Goal: Obtain resource: Download file/media

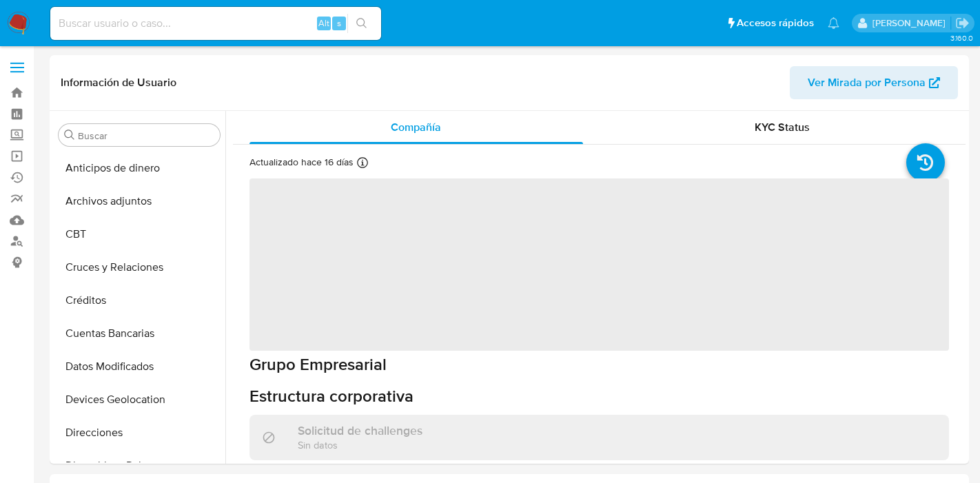
select select "10"
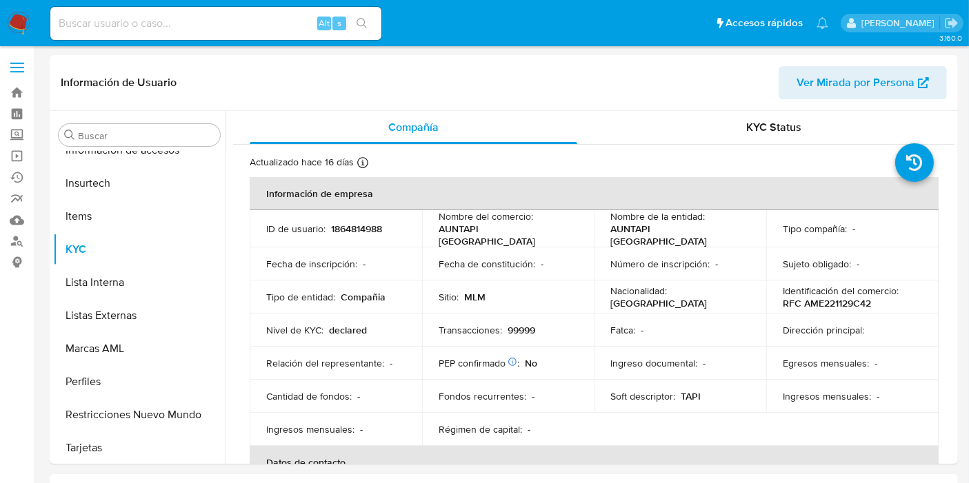
scroll to position [582, 0]
click at [118, 19] on input at bounding box center [215, 23] width 331 height 18
paste input "1864814988"
type input "1864814988"
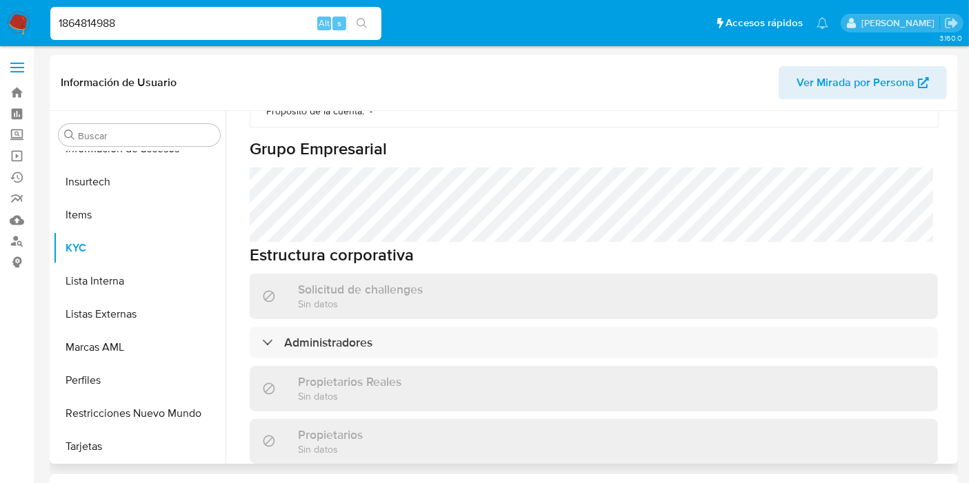
scroll to position [612, 0]
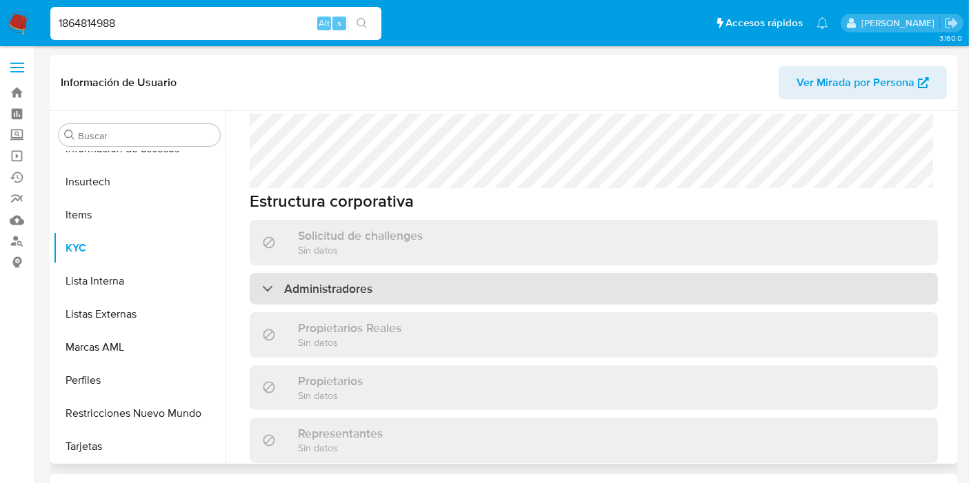
click at [319, 290] on div "Administradores" at bounding box center [594, 289] width 688 height 32
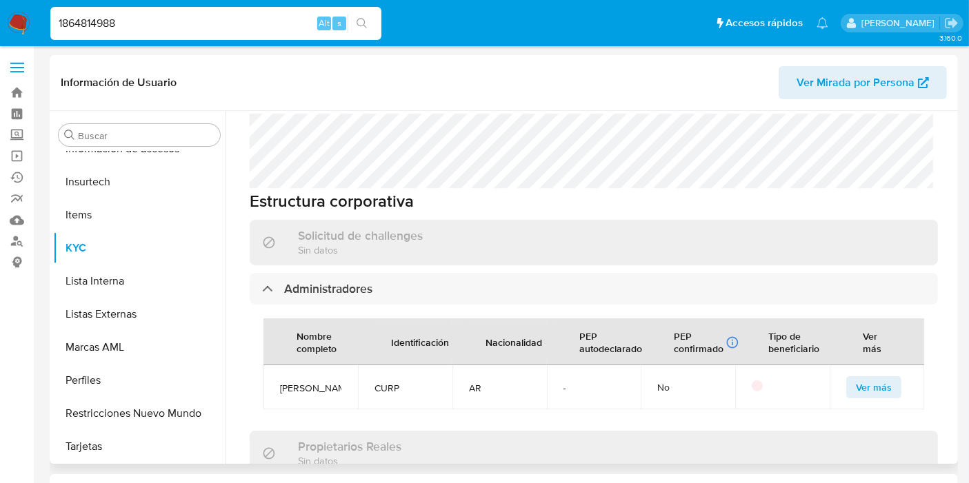
scroll to position [766, 0]
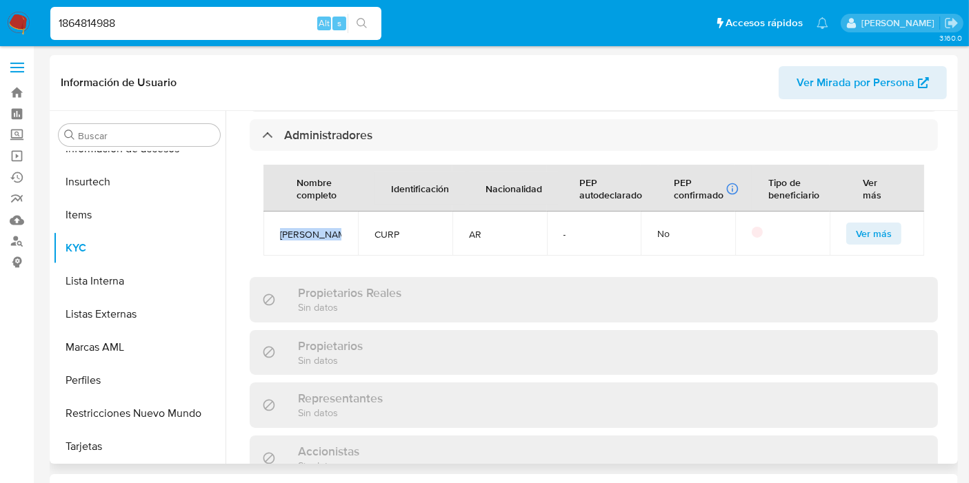
drag, startPoint x: 347, startPoint y: 221, endPoint x: 614, endPoint y: 406, distance: 324.5
click at [276, 225] on td "Tomas Mindlin" at bounding box center [310, 234] width 94 height 44
copy span "Tomas Mindlin"
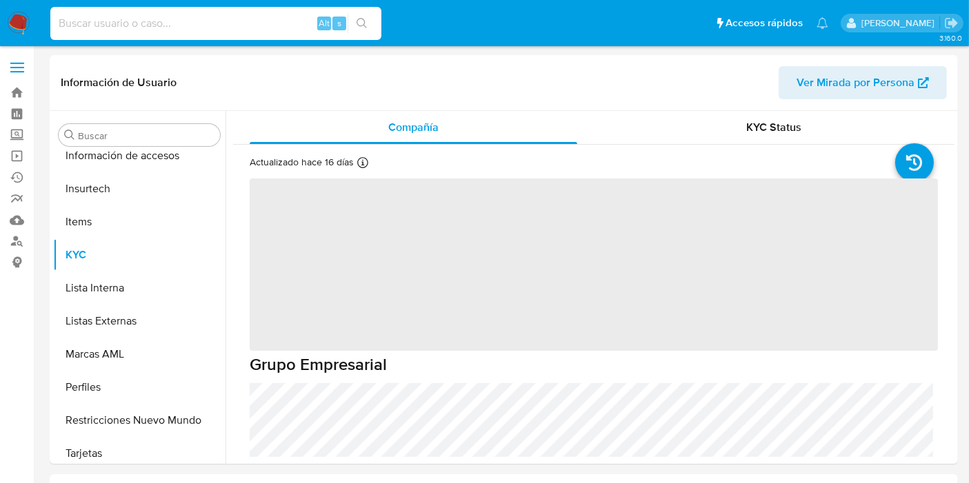
click at [124, 28] on input at bounding box center [215, 23] width 331 height 18
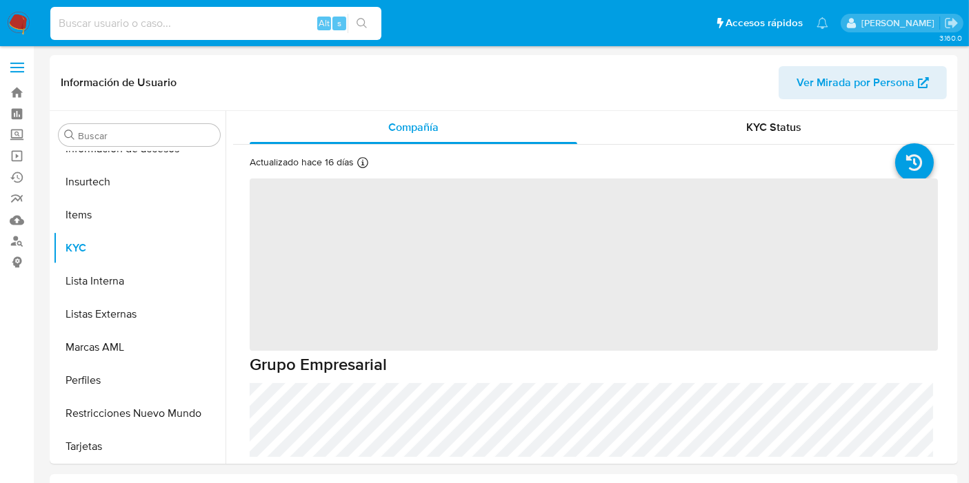
paste input "821631463"
type input "821631463"
select select "10"
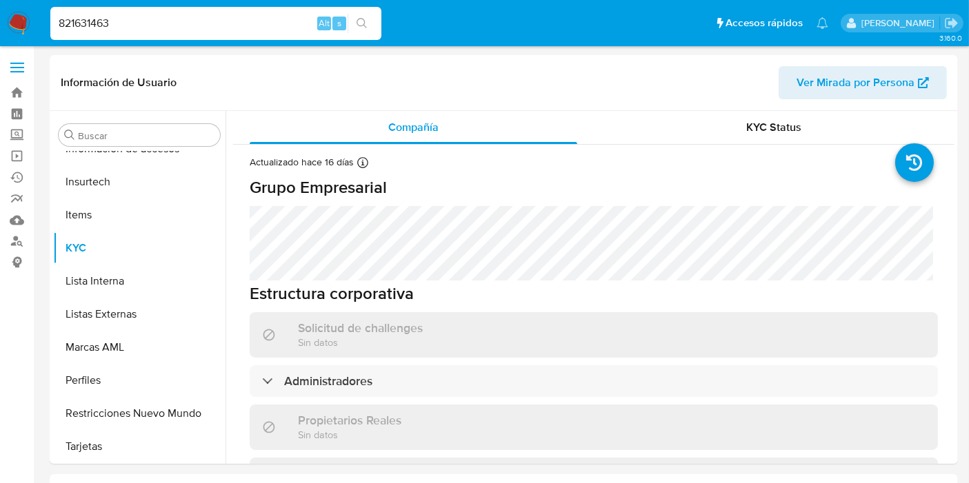
type input "821631463"
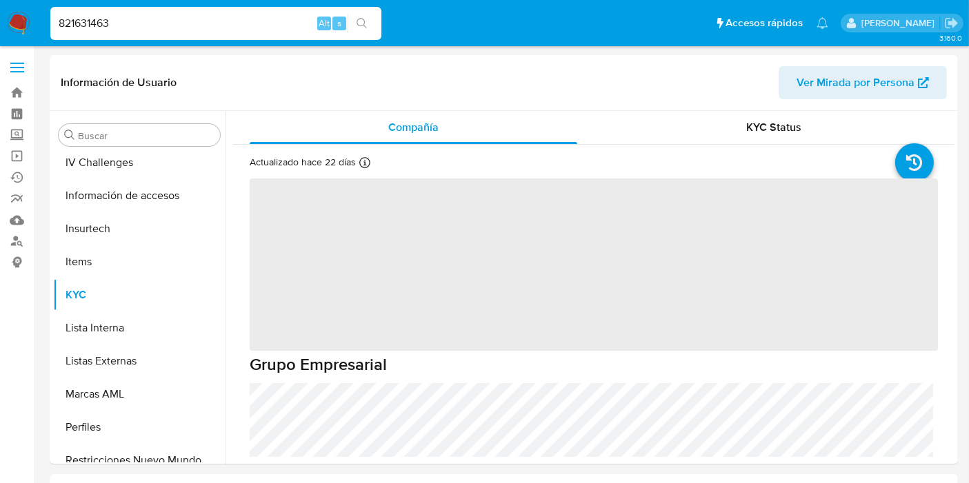
scroll to position [582, 0]
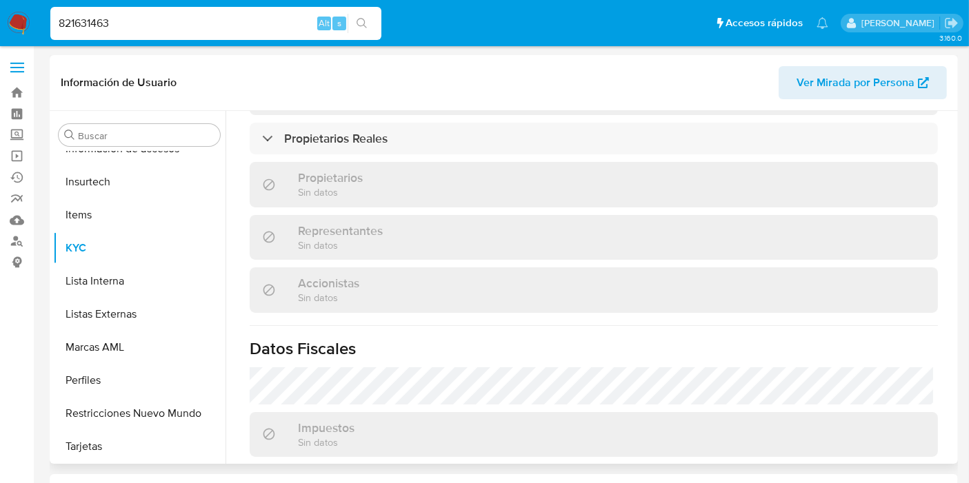
select select "10"
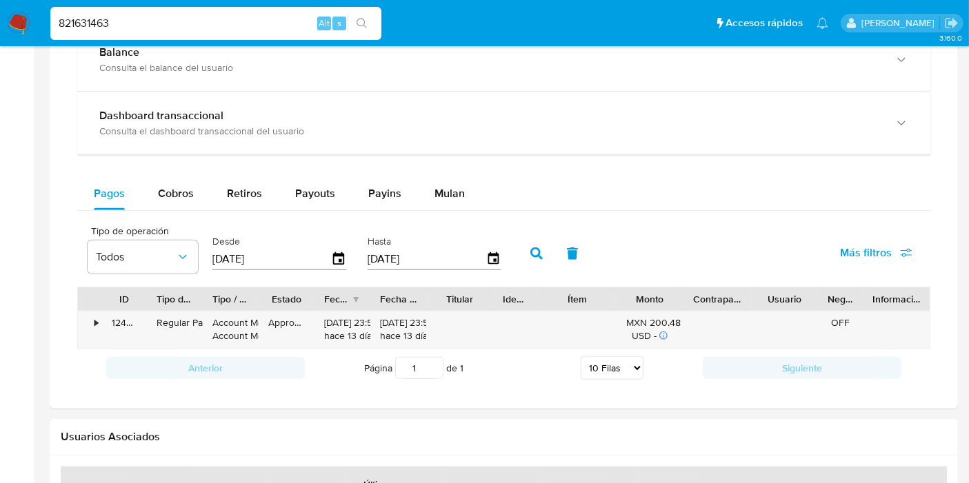
scroll to position [842, 0]
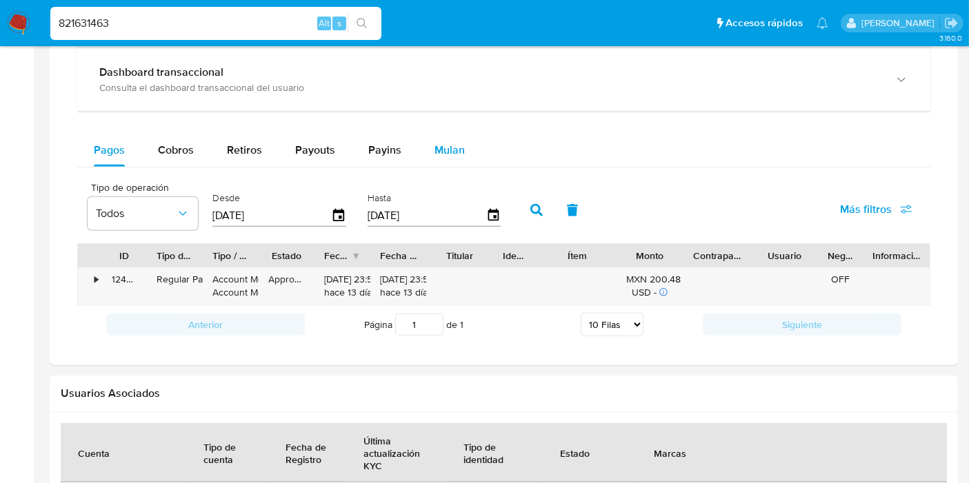
click at [451, 148] on span "Mulan" at bounding box center [449, 150] width 30 height 16
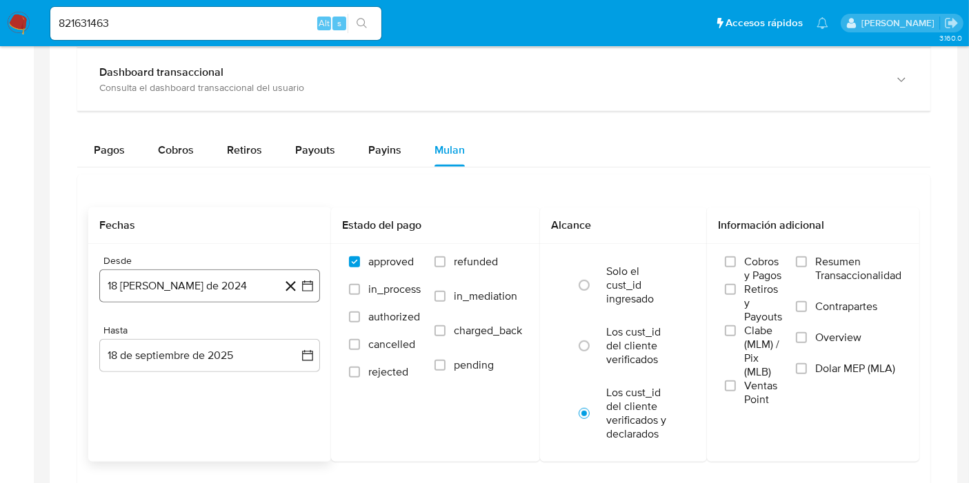
click at [303, 284] on icon "button" at bounding box center [308, 286] width 14 height 14
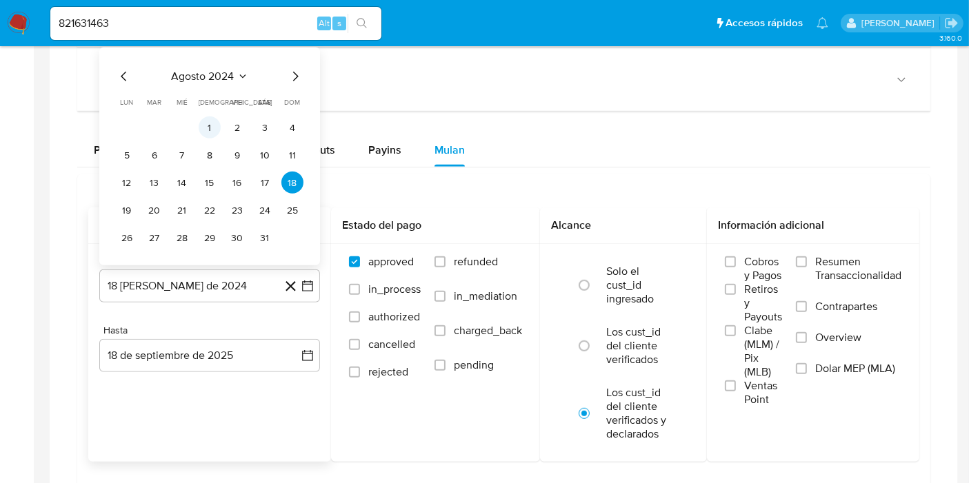
click at [212, 121] on button "1" at bounding box center [210, 128] width 22 height 22
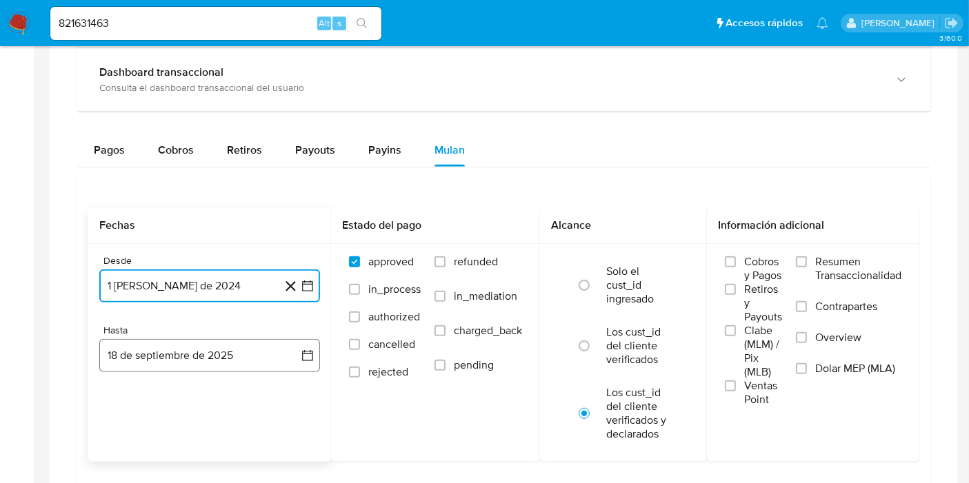
click at [301, 351] on icon "button" at bounding box center [308, 356] width 14 height 14
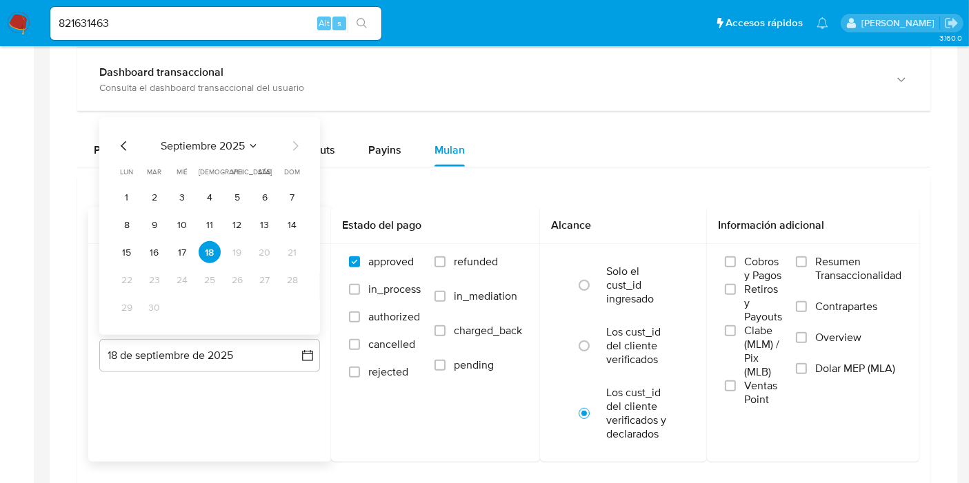
click at [248, 141] on icon "Seleccionar mes y año" at bounding box center [252, 146] width 11 height 11
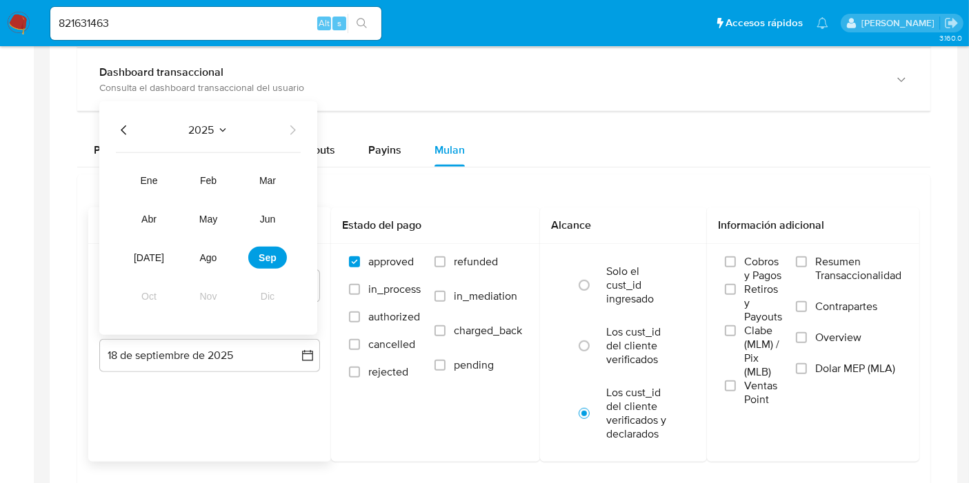
click at [221, 125] on icon "Seleccionar mes y año" at bounding box center [222, 130] width 11 height 11
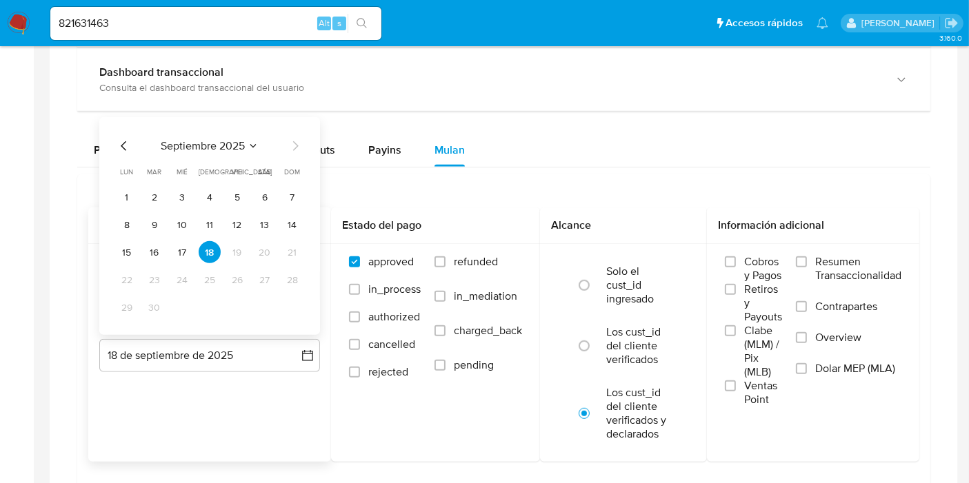
click at [225, 129] on div "septiembre 2025 septiembre 2025 lun lunes mar martes mié miércoles jue jueves v…" at bounding box center [209, 226] width 221 height 218
click at [226, 144] on span "septiembre 2025" at bounding box center [203, 146] width 84 height 14
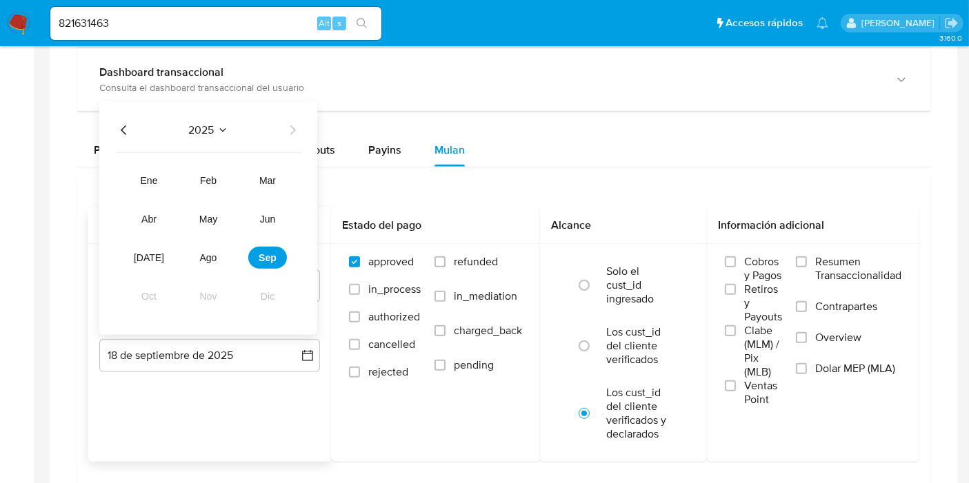
click at [121, 124] on icon "Año anterior" at bounding box center [124, 130] width 17 height 17
click at [211, 252] on span "ago" at bounding box center [208, 257] width 17 height 11
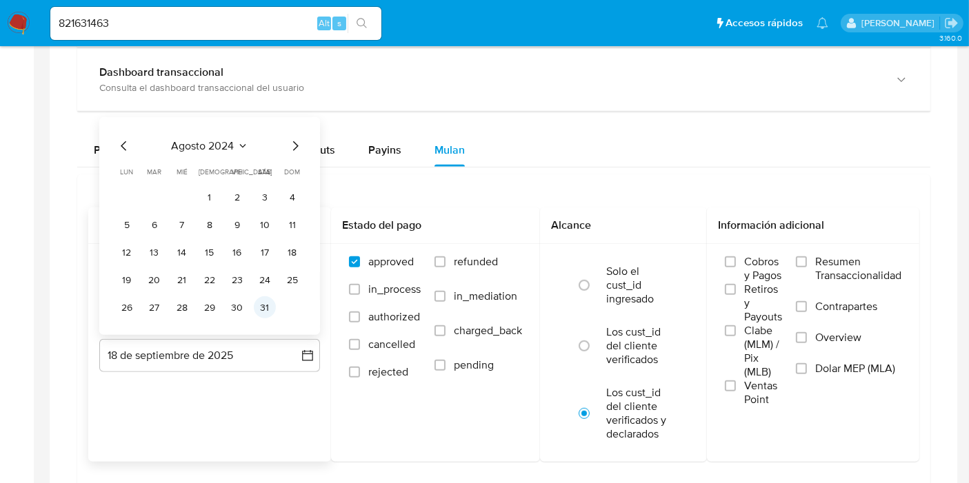
click at [267, 309] on button "31" at bounding box center [265, 307] width 22 height 22
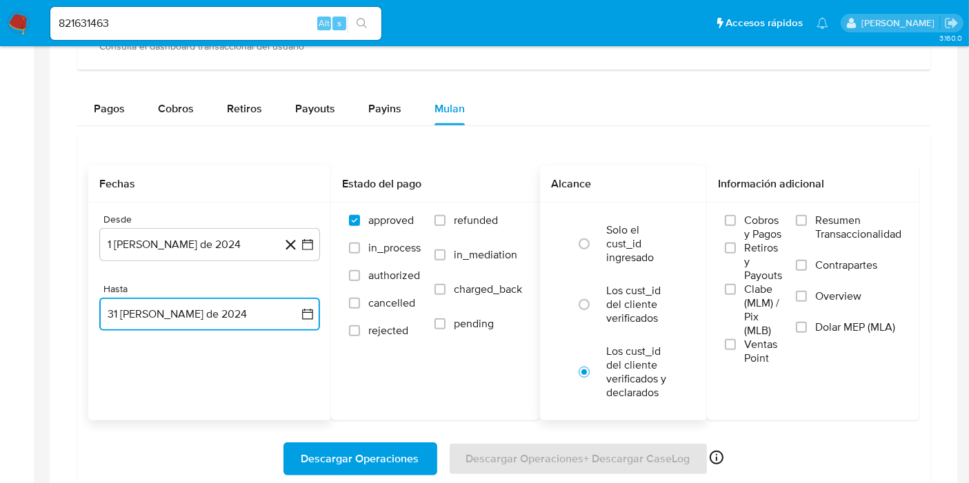
scroll to position [920, 0]
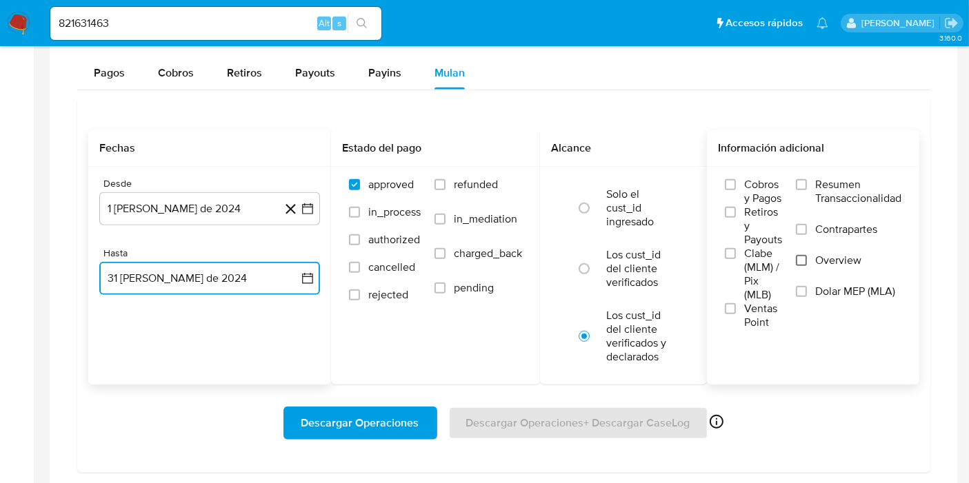
click at [799, 256] on input "Overview" at bounding box center [801, 260] width 11 height 11
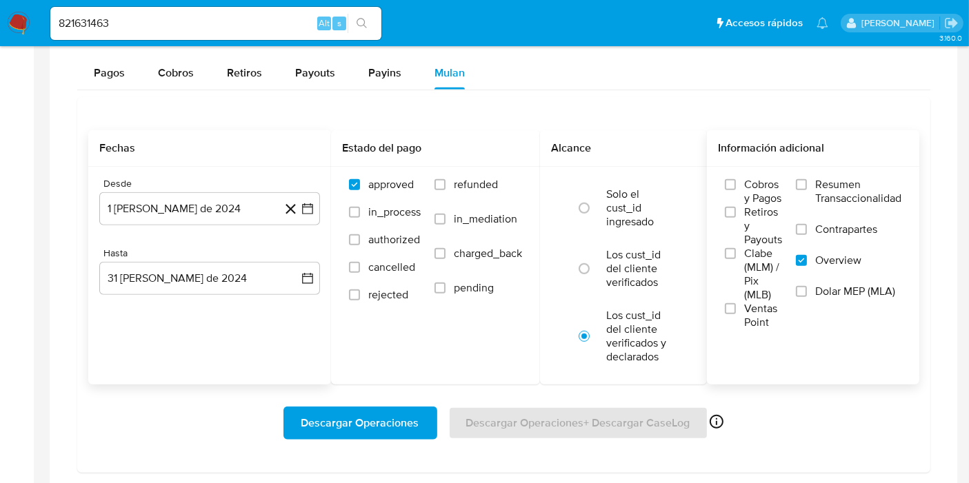
click at [384, 421] on span "Descargar Operaciones" at bounding box center [360, 423] width 118 height 30
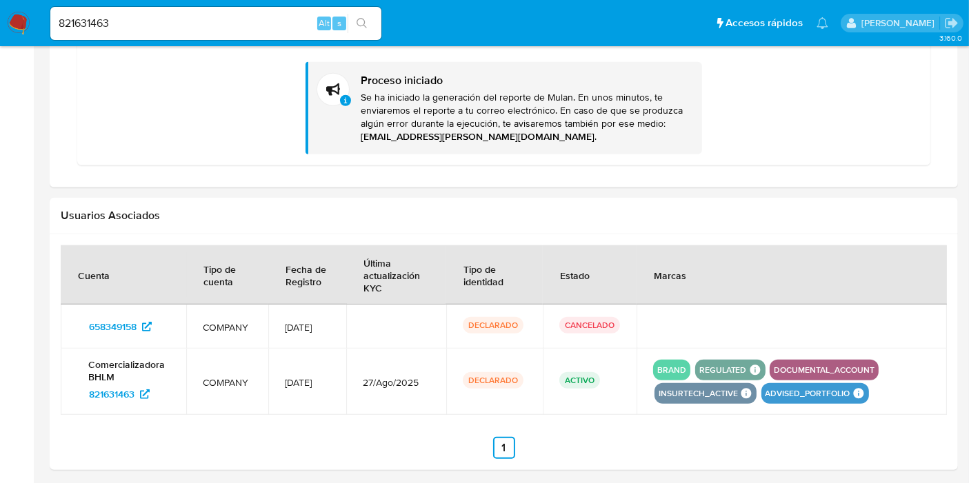
scroll to position [1373, 0]
